Goal: Task Accomplishment & Management: Complete application form

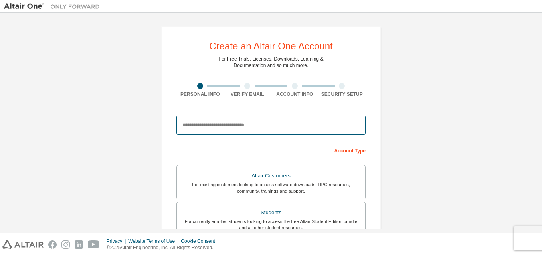
click at [237, 127] on input "email" at bounding box center [271, 125] width 189 height 19
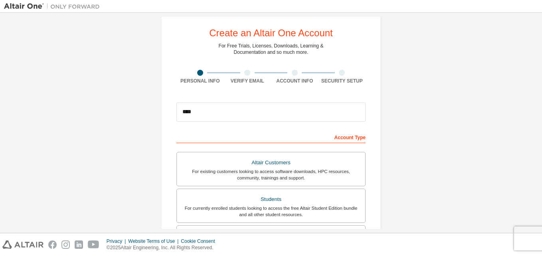
scroll to position [12, 0]
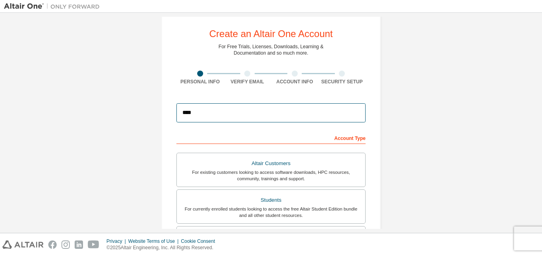
click at [238, 119] on input "****" at bounding box center [271, 112] width 189 height 19
type input "**********"
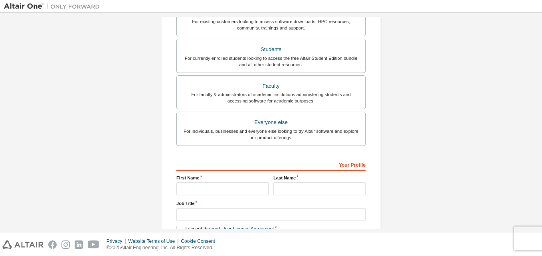
scroll to position [164, 0]
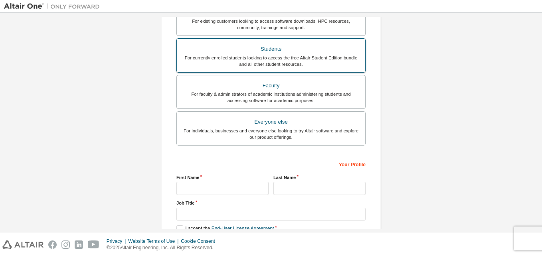
click at [327, 67] on label "Students For currently enrolled students looking to access the free Altair Stud…" at bounding box center [271, 55] width 189 height 34
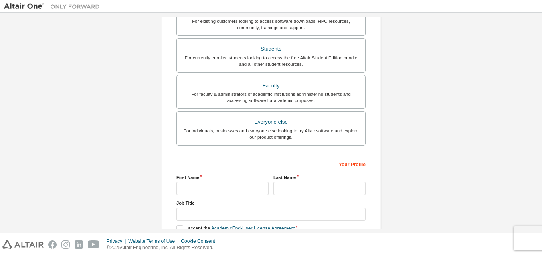
scroll to position [210, 0]
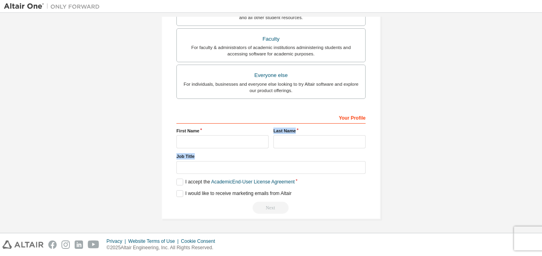
drag, startPoint x: 227, startPoint y: 149, endPoint x: 224, endPoint y: 142, distance: 7.9
click at [224, 142] on div "Your Profile First Name Last Name Job Title Please provide State/Province to he…" at bounding box center [271, 162] width 189 height 103
click at [224, 142] on input "text" at bounding box center [223, 141] width 92 height 13
type input "*******"
type input "*****"
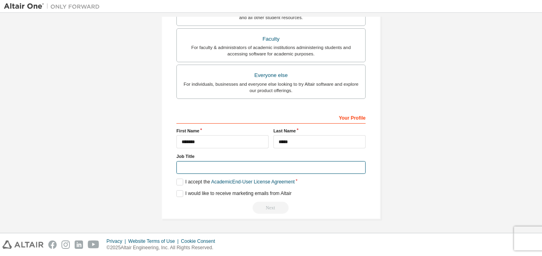
click at [315, 170] on input "text" at bounding box center [271, 167] width 189 height 13
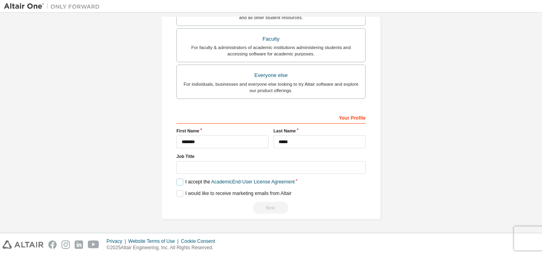
click at [177, 182] on label "I accept the Academic End-User License Agreement" at bounding box center [236, 182] width 118 height 7
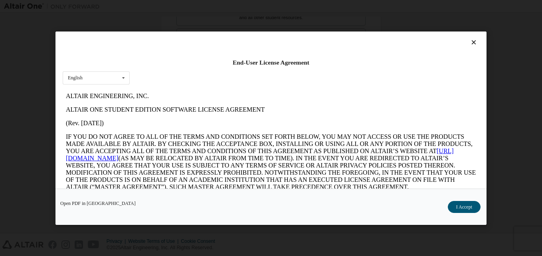
scroll to position [0, 0]
click at [120, 79] on icon at bounding box center [124, 78] width 10 height 12
click at [120, 90] on div "English" at bounding box center [96, 90] width 66 height 13
click at [456, 210] on button "I Accept" at bounding box center [464, 207] width 33 height 12
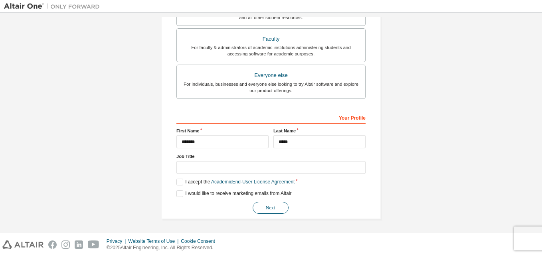
click at [274, 209] on button "Next" at bounding box center [271, 208] width 36 height 12
click at [274, 209] on div "Next" at bounding box center [271, 208] width 189 height 12
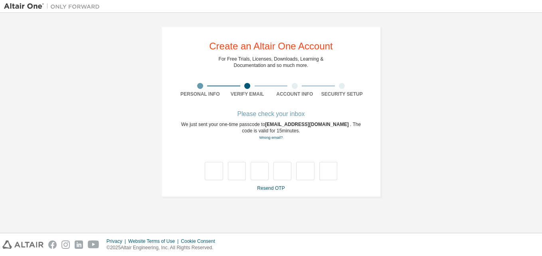
type input "*"
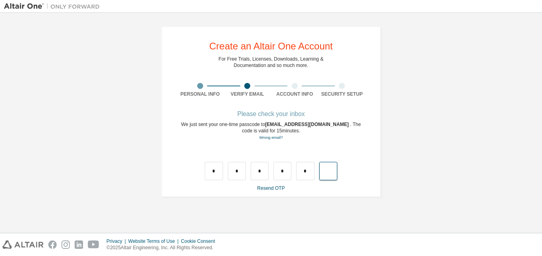
type input "*"
